Goal: Task Accomplishment & Management: Manage account settings

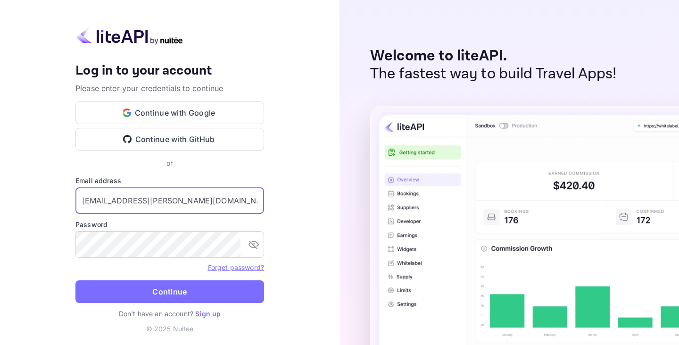
drag, startPoint x: 0, startPoint y: 0, endPoint x: 159, endPoint y: 204, distance: 258.8
click at [159, 204] on input "[EMAIL_ADDRESS][PERSON_NAME][DOMAIN_NAME]" at bounding box center [169, 200] width 189 height 26
type input "[EMAIL_ADDRESS][DOMAIN_NAME]"
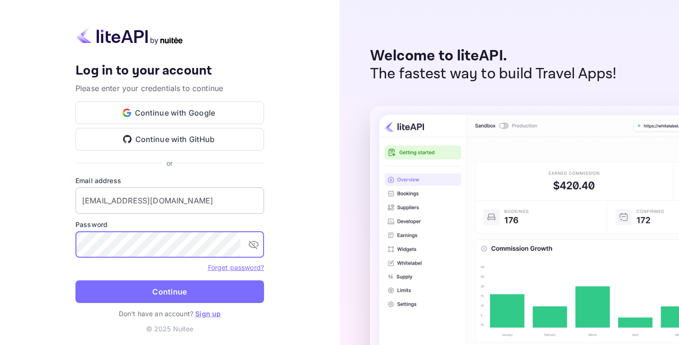
click at [75, 280] on button "Continue" at bounding box center [169, 291] width 189 height 23
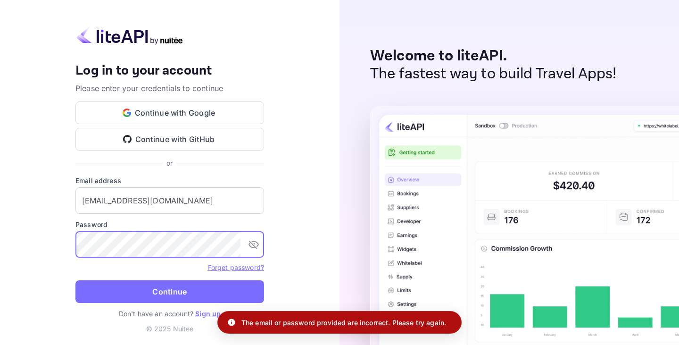
click at [235, 269] on link "Forget password?" at bounding box center [236, 267] width 56 height 8
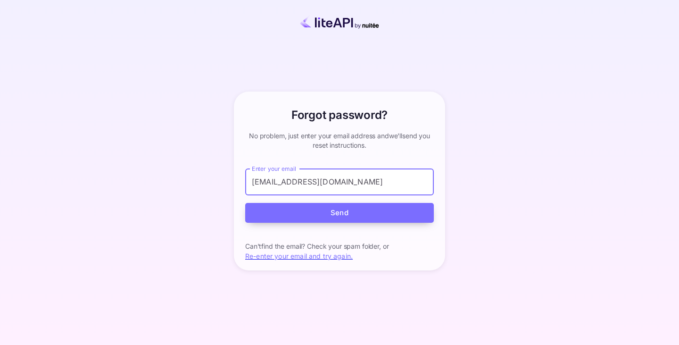
type input "[EMAIL_ADDRESS][DOMAIN_NAME]"
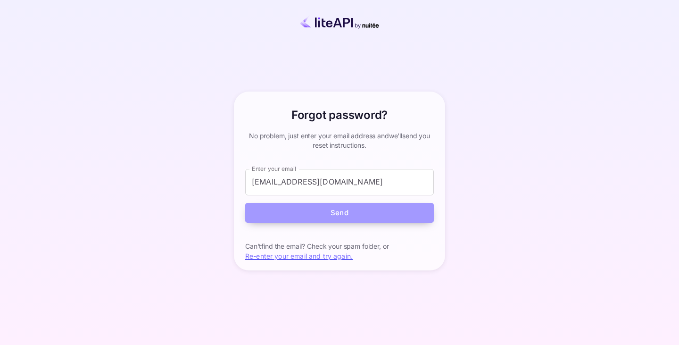
click at [320, 220] on button "Send" at bounding box center [339, 213] width 189 height 20
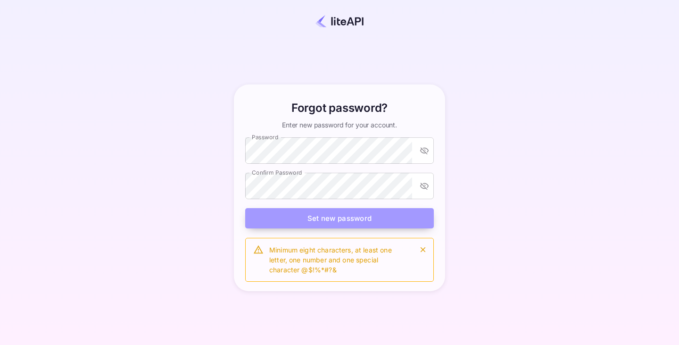
click at [278, 219] on button "Set new password" at bounding box center [339, 218] width 189 height 20
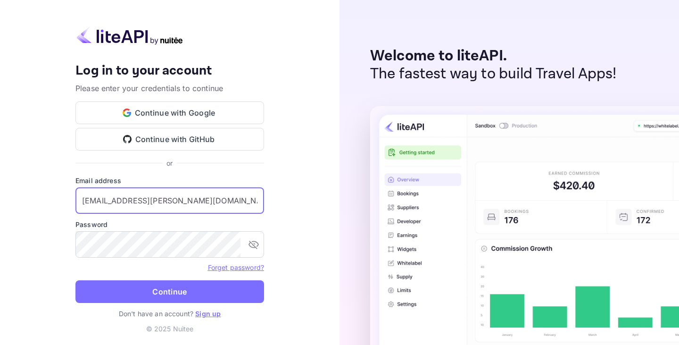
drag, startPoint x: 160, startPoint y: 202, endPoint x: 71, endPoint y: 203, distance: 89.2
click at [71, 203] on div "Your account has been created successfully, a confirmation link has been sent t…" at bounding box center [170, 172] width 340 height 345
type input "[EMAIL_ADDRESS][DOMAIN_NAME]"
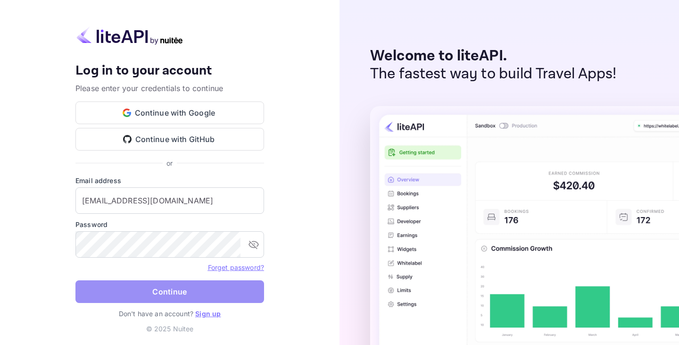
click at [104, 295] on button "Continue" at bounding box center [169, 291] width 189 height 23
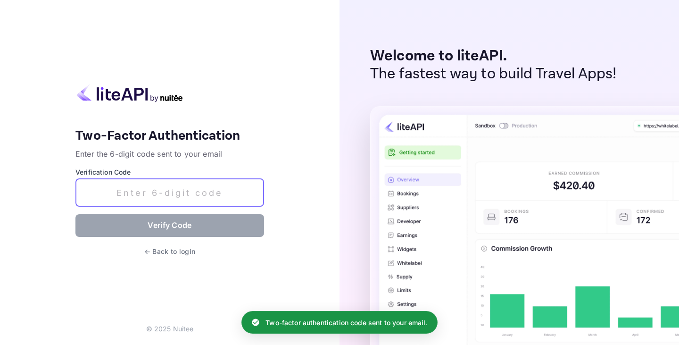
click at [174, 195] on input "text" at bounding box center [169, 193] width 189 height 28
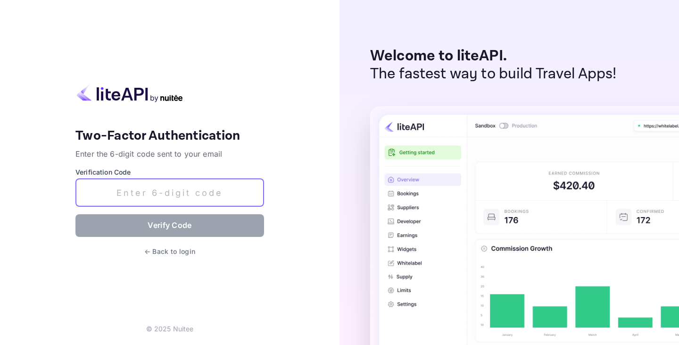
paste input "165397"
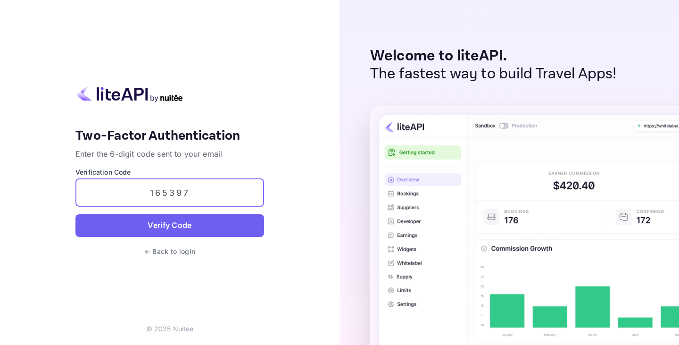
type input "165397"
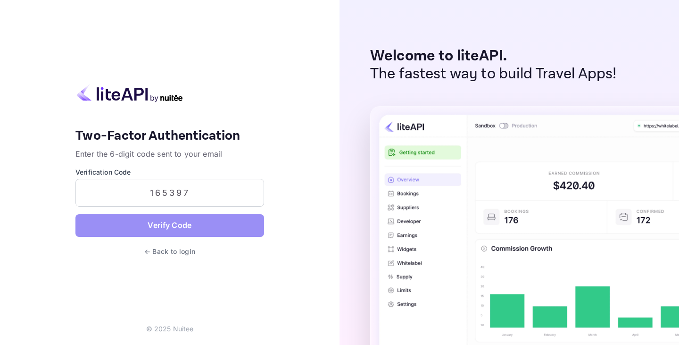
click at [209, 227] on button "Verify Code" at bounding box center [169, 225] width 189 height 23
